Goal: Communication & Community: Ask a question

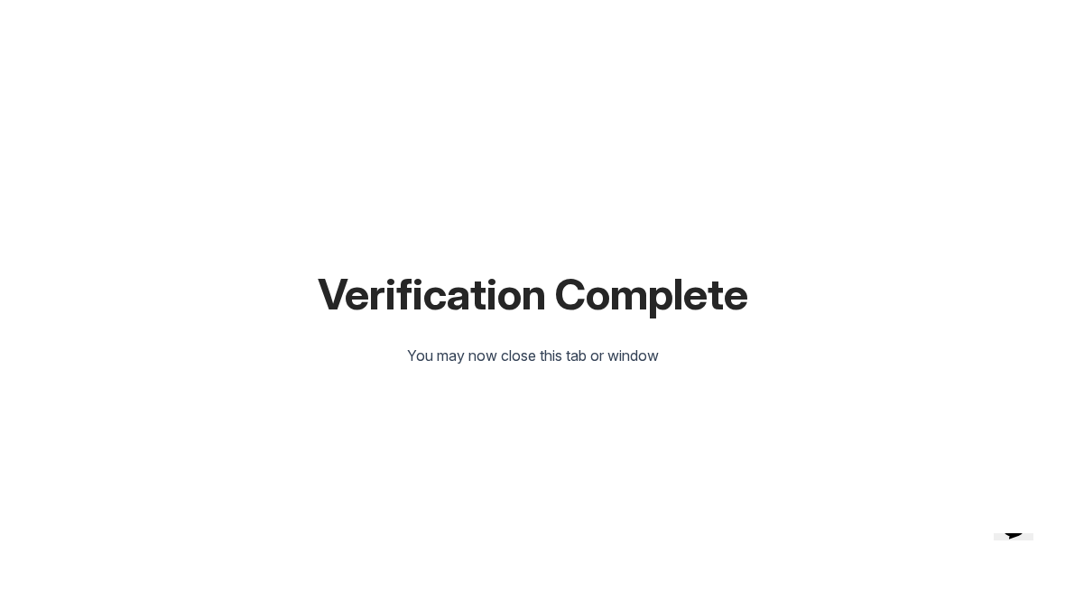
click at [1011, 539] on icon "Chat widget" at bounding box center [1012, 525] width 25 height 27
click at [69, 25] on button "Minimize" at bounding box center [38, 16] width 62 height 19
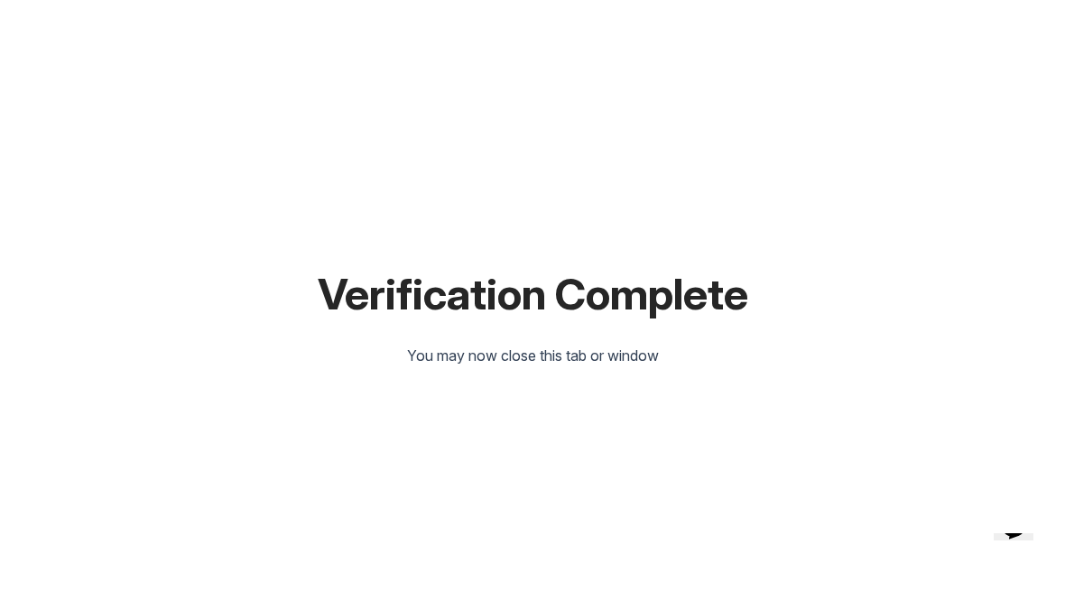
click at [1011, 539] on icon "Opens Chat This icon Opens the chat window." at bounding box center [1013, 525] width 29 height 29
click at [1019, 539] on icon "Chat widget" at bounding box center [1012, 525] width 25 height 27
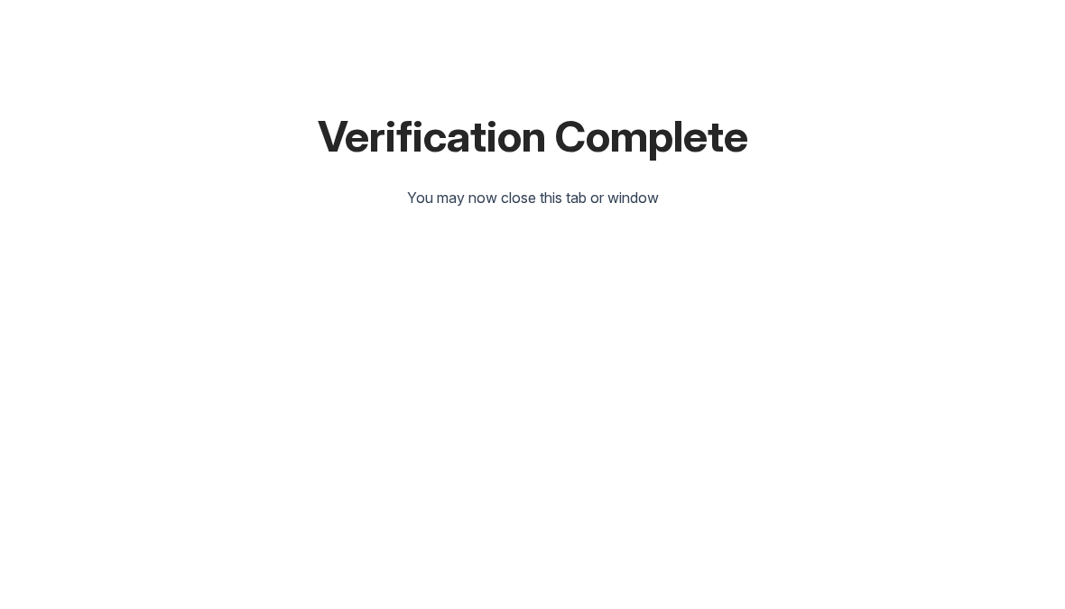
type textarea "What else do I need to do?"
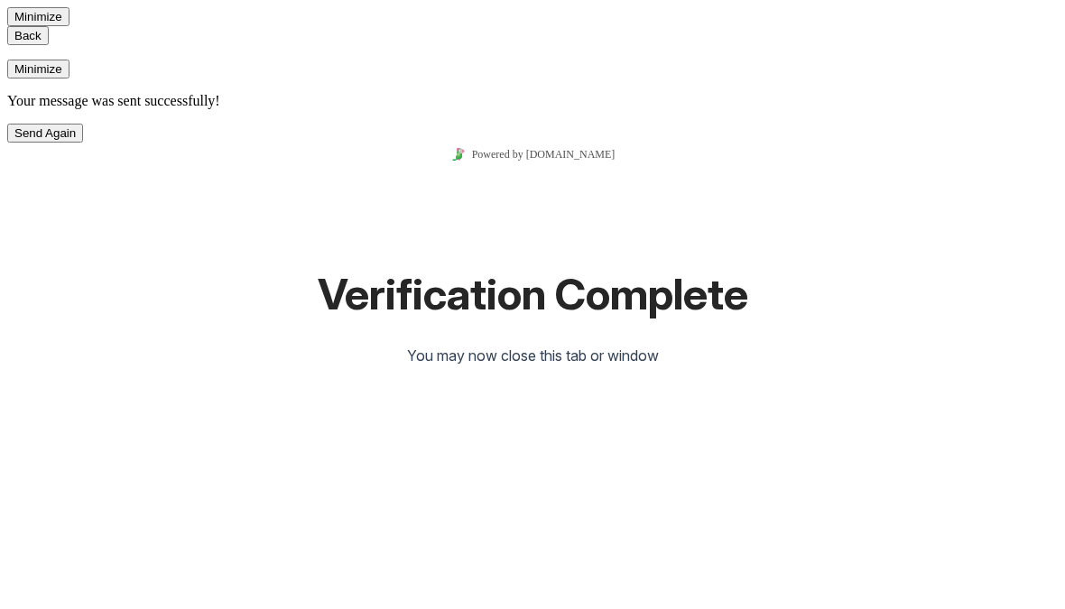
click at [1008, 143] on div "Your message was sent successfully! Send Again" at bounding box center [532, 118] width 1050 height 50
